Goal: Information Seeking & Learning: Compare options

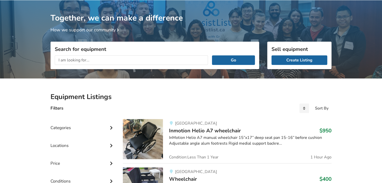
click at [79, 59] on input "text" at bounding box center [131, 60] width 153 height 10
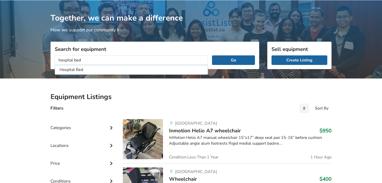
type input "hospital bed"
click at [212, 55] on button "Go" at bounding box center [233, 60] width 43 height 10
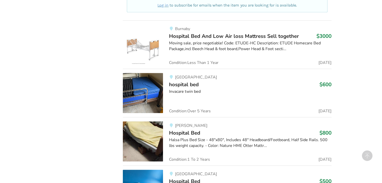
scroll to position [302, 0]
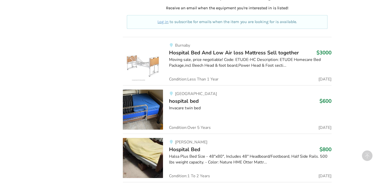
click at [184, 101] on span "hospital bed" at bounding box center [184, 101] width 30 height 7
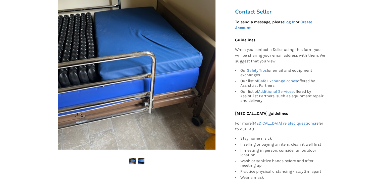
scroll to position [100, 0]
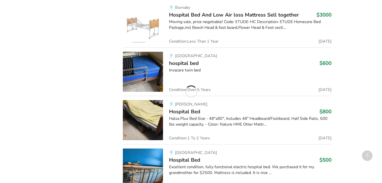
scroll to position [403, 0]
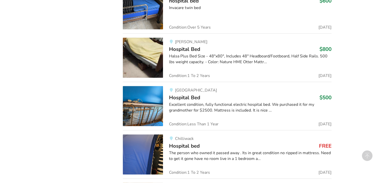
click at [196, 105] on div "Excellent condition, fully functional electric hospital bed. We purchased it fo…" at bounding box center [250, 108] width 162 height 12
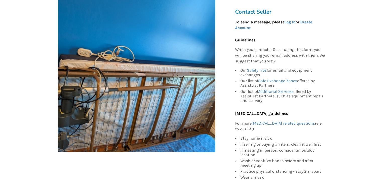
scroll to position [100, 0]
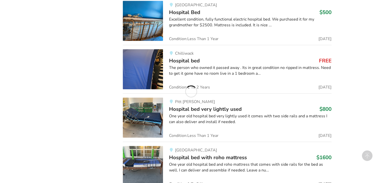
scroll to position [503, 0]
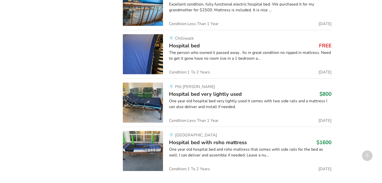
click at [141, 145] on img at bounding box center [143, 151] width 40 height 40
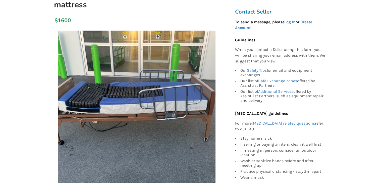
scroll to position [75, 0]
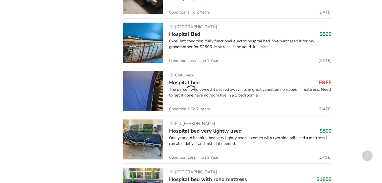
scroll to position [452, 0]
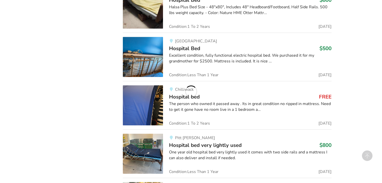
click at [149, 98] on img at bounding box center [143, 105] width 40 height 40
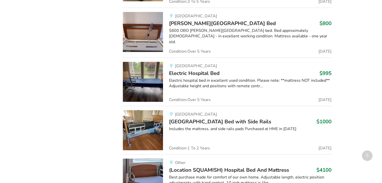
scroll to position [728, 0]
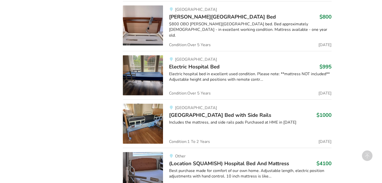
click at [182, 113] on span "[GEOGRAPHIC_DATA] Bed with Side Rails" at bounding box center [220, 115] width 102 height 7
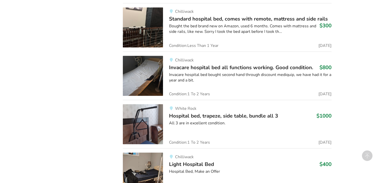
scroll to position [929, 0]
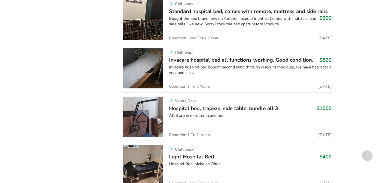
click at [148, 125] on img at bounding box center [143, 117] width 40 height 40
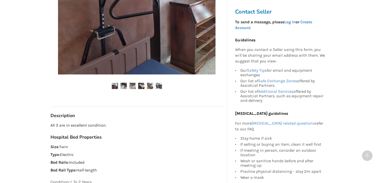
scroll to position [201, 0]
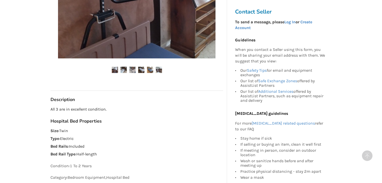
click at [125, 72] on img at bounding box center [123, 70] width 6 height 6
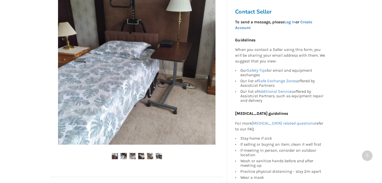
scroll to position [176, 0]
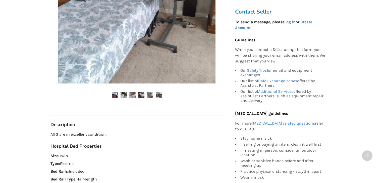
click at [133, 96] on img at bounding box center [132, 95] width 6 height 6
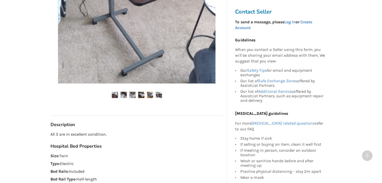
click at [151, 95] on img at bounding box center [150, 95] width 6 height 6
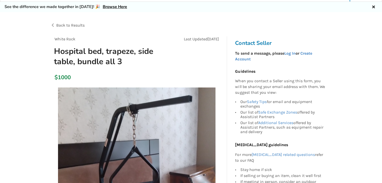
scroll to position [0, 0]
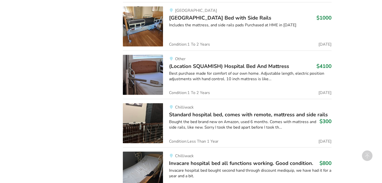
scroll to position [828, 0]
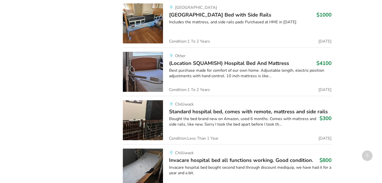
click at [141, 128] on img at bounding box center [143, 120] width 40 height 40
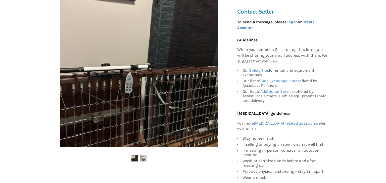
scroll to position [126, 0]
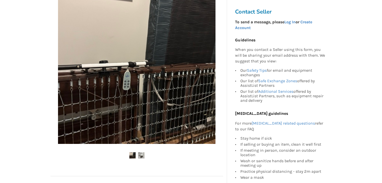
click at [125, 82] on img at bounding box center [136, 65] width 157 height 157
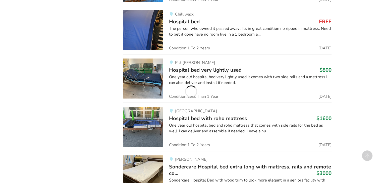
scroll to position [1004, 0]
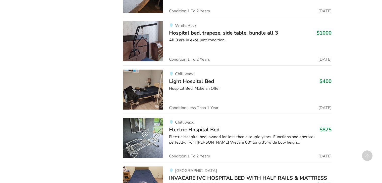
click at [183, 122] on div "[GEOGRAPHIC_DATA] Bed $875 Electric Hospital bed, owned for less than a couple …" at bounding box center [247, 138] width 168 height 40
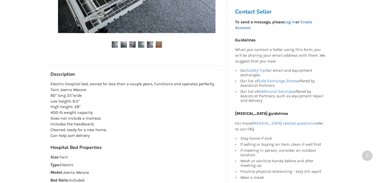
scroll to position [226, 0]
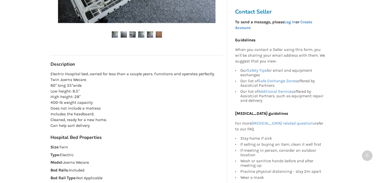
click at [161, 35] on img at bounding box center [159, 34] width 6 height 6
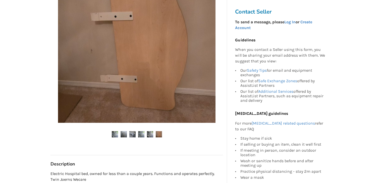
scroll to position [126, 0]
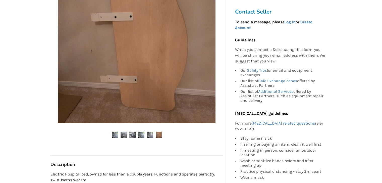
click at [150, 135] on img at bounding box center [150, 135] width 6 height 6
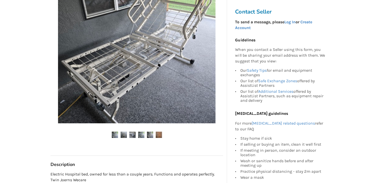
click at [140, 136] on img at bounding box center [141, 135] width 6 height 6
click at [131, 136] on img at bounding box center [132, 135] width 6 height 6
click at [123, 136] on img at bounding box center [123, 135] width 6 height 6
click at [113, 133] on img at bounding box center [115, 135] width 6 height 6
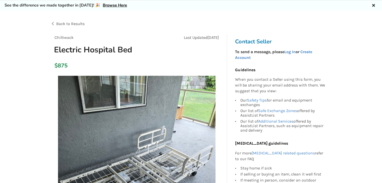
scroll to position [0, 0]
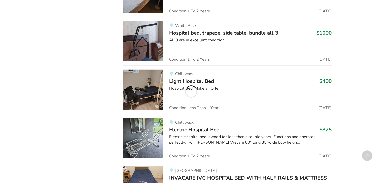
scroll to position [527, 0]
